Goal: Task Accomplishment & Management: Complete application form

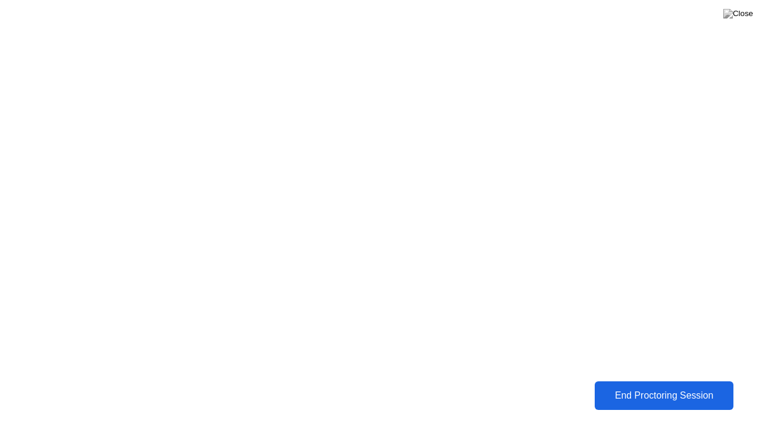
click at [621, 393] on div "End Proctoring Session" at bounding box center [665, 395] width 132 height 11
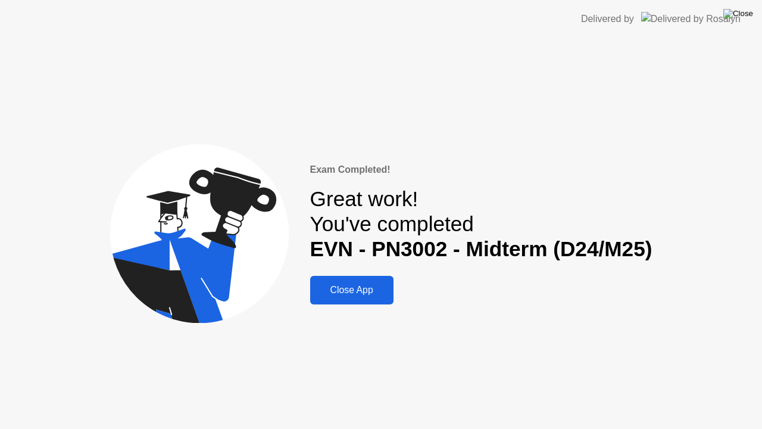
click at [745, 17] on img at bounding box center [739, 14] width 30 height 10
